Goal: Navigation & Orientation: Find specific page/section

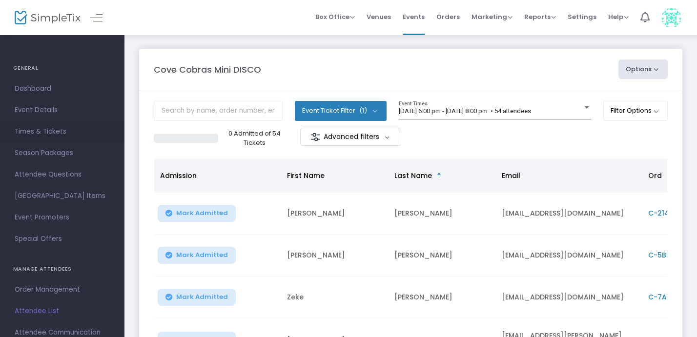
click at [63, 135] on span "Times & Tickets" at bounding box center [62, 131] width 95 height 13
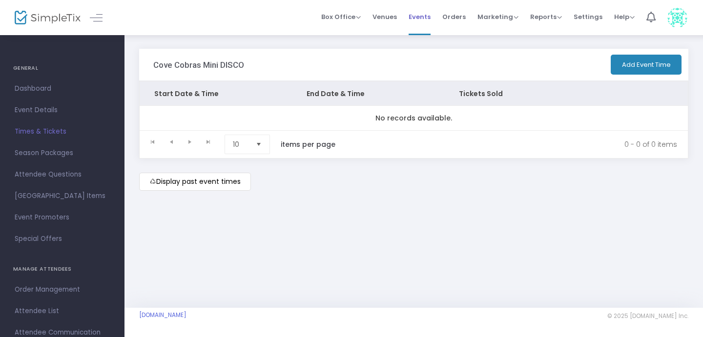
click at [425, 17] on span "Events" at bounding box center [419, 16] width 22 height 25
